Goal: Check status: Check status

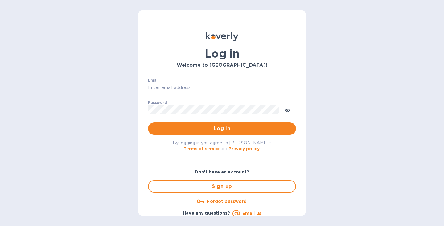
click at [182, 85] on input "Email" at bounding box center [222, 87] width 148 height 9
type input "[EMAIL_ADDRESS][DOMAIN_NAME]"
drag, startPoint x: 224, startPoint y: 130, endPoint x: 232, endPoint y: 125, distance: 9.7
click at [224, 130] on span "Log in" at bounding box center [222, 128] width 138 height 7
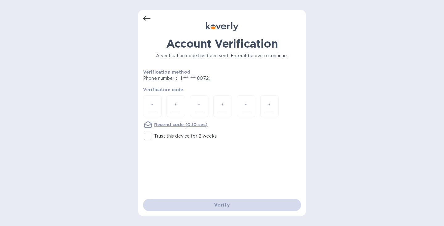
click at [146, 136] on input "Trust this device for 2 weeks" at bounding box center [147, 136] width 13 height 13
checkbox input "true"
click at [154, 105] on input "number" at bounding box center [152, 105] width 8 height 11
type input "5"
type input "6"
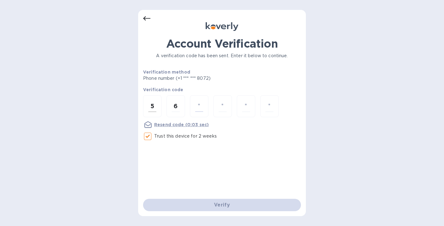
type input "3"
type input "7"
type input "4"
type input "6"
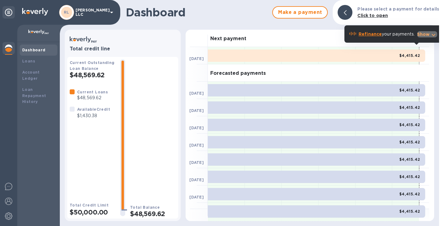
click at [433, 34] on icon "button" at bounding box center [433, 34] width 7 height 7
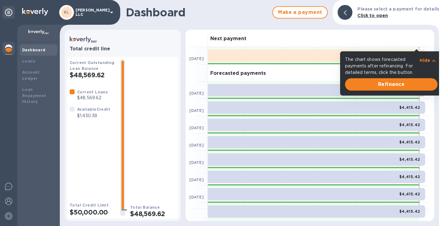
click at [426, 61] on p "Hide" at bounding box center [425, 60] width 10 height 6
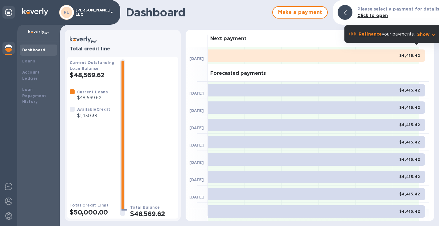
click at [374, 35] on b "Refinance" at bounding box center [370, 33] width 23 height 5
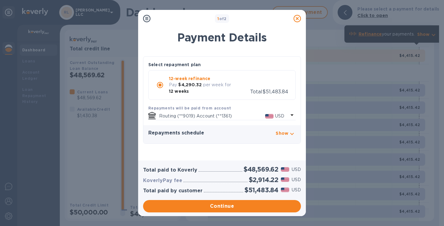
click at [298, 18] on icon at bounding box center [297, 18] width 7 height 7
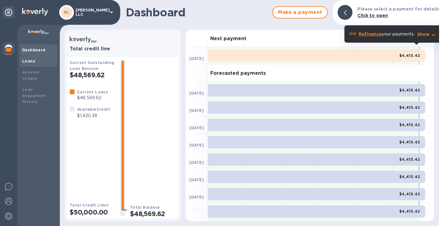
click at [36, 60] on div "Loans" at bounding box center [38, 61] width 33 height 6
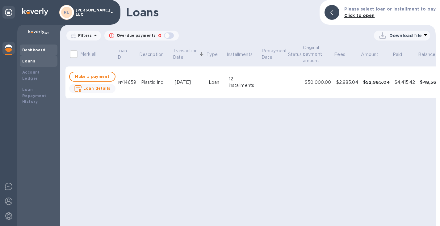
click at [29, 50] on b "Dashboard" at bounding box center [33, 50] width 23 height 5
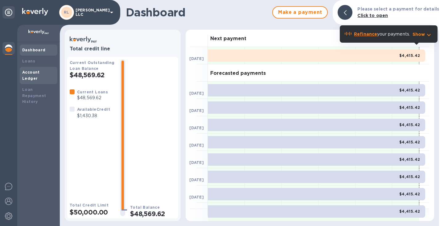
click at [38, 73] on b "Account Ledger" at bounding box center [31, 75] width 18 height 11
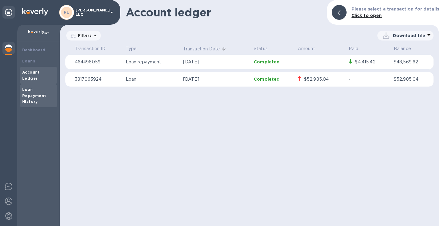
click at [34, 94] on b "Loan Repayment History" at bounding box center [34, 95] width 24 height 17
